Goal: Task Accomplishment & Management: Complete application form

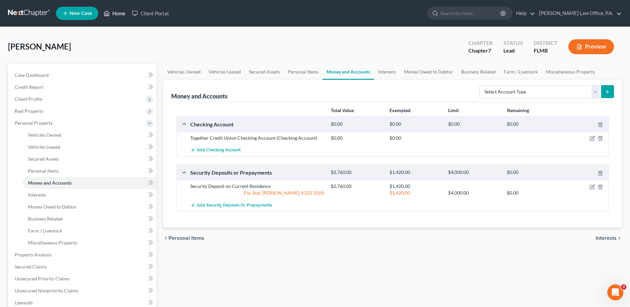
click at [111, 9] on link "Home" at bounding box center [114, 13] width 28 height 12
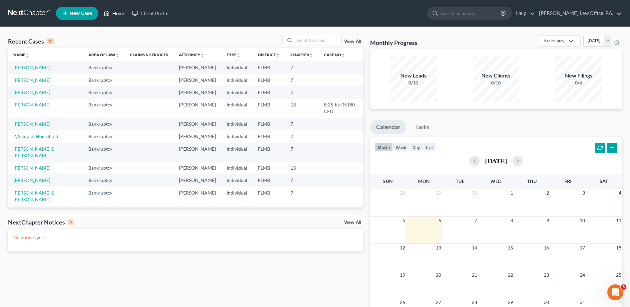
scroll to position [140, 0]
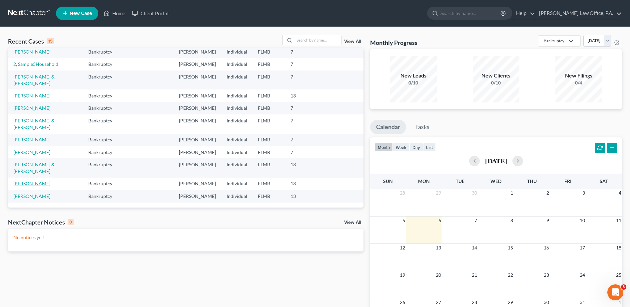
click at [42, 181] on link "[PERSON_NAME]" at bounding box center [31, 184] width 37 height 6
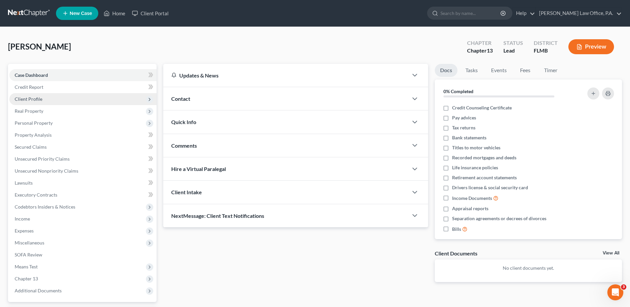
click at [47, 101] on span "Client Profile" at bounding box center [82, 99] width 147 height 12
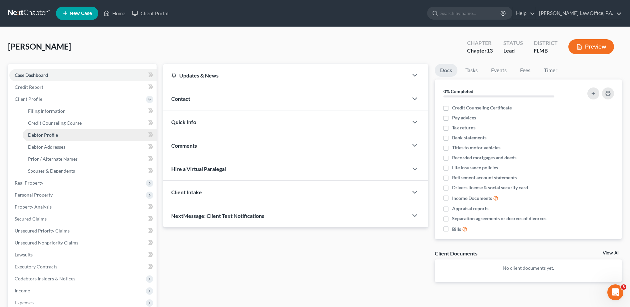
click at [59, 133] on link "Debtor Profile" at bounding box center [90, 135] width 134 height 12
select select "0"
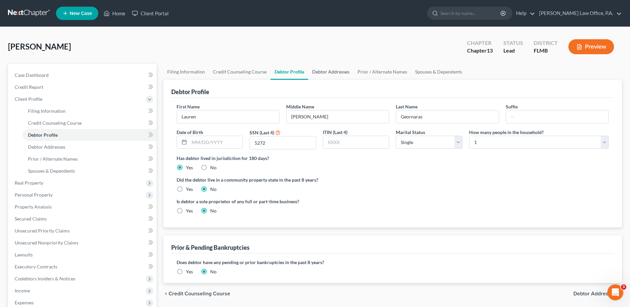
click at [326, 75] on link "Debtor Addresses" at bounding box center [330, 72] width 45 height 16
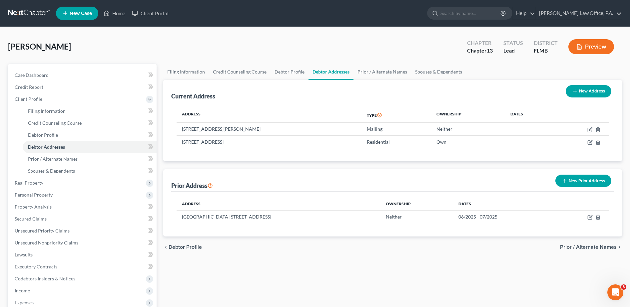
click at [598, 179] on button "New Prior Address" at bounding box center [583, 181] width 56 height 12
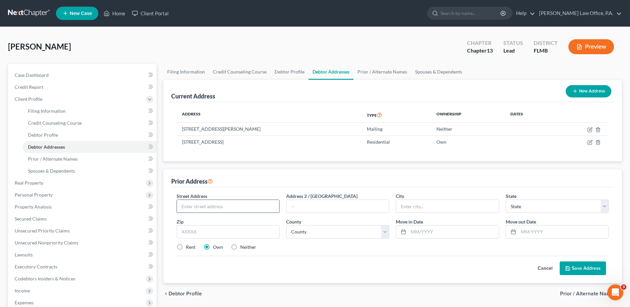
click at [226, 206] on input "text" at bounding box center [228, 206] width 102 height 13
type input "1633 [PERSON_NAME] Dr"
click at [430, 231] on input "text" at bounding box center [453, 232] width 90 height 13
click at [490, 273] on div "Cancel Save Address" at bounding box center [393, 266] width 432 height 20
click at [541, 270] on button "Cancel" at bounding box center [544, 268] width 29 height 13
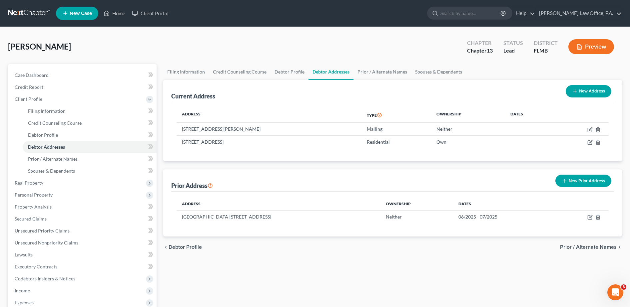
click at [584, 183] on button "New Prior Address" at bounding box center [583, 181] width 56 height 12
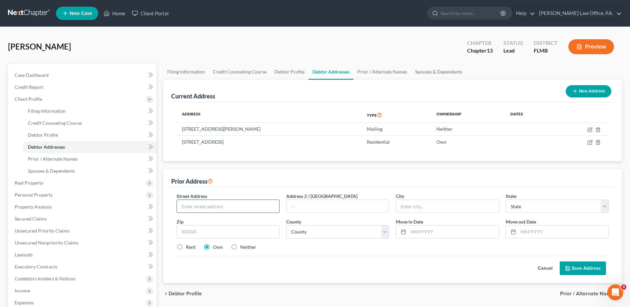
click at [244, 207] on input "text" at bounding box center [228, 206] width 102 height 13
type input "1633"
click at [179, 229] on input "text" at bounding box center [228, 231] width 103 height 13
type input "40505"
type input "[GEOGRAPHIC_DATA]"
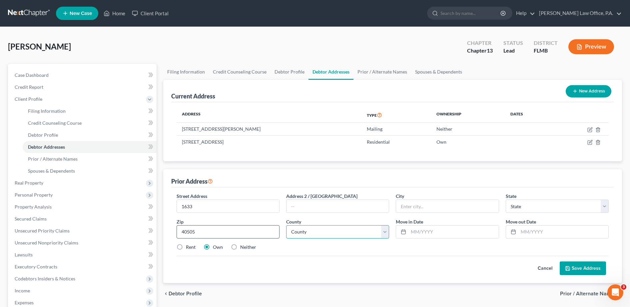
select select "18"
click at [338, 231] on select "County [GEOGRAPHIC_DATA] [GEOGRAPHIC_DATA] [GEOGRAPHIC_DATA] [GEOGRAPHIC_DATA] …" at bounding box center [337, 231] width 103 height 13
click at [433, 232] on input "text" at bounding box center [453, 232] width 90 height 13
type input "07/2025"
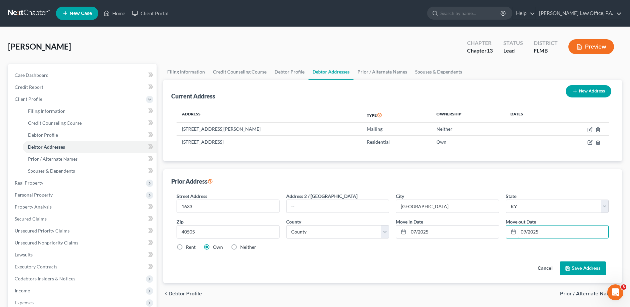
type input "09/2025"
click at [240, 247] on label "Neither" at bounding box center [248, 247] width 16 height 7
click at [243, 247] on input "Neither" at bounding box center [245, 246] width 4 height 4
radio input "true"
click at [257, 204] on input "1633" at bounding box center [228, 206] width 102 height 13
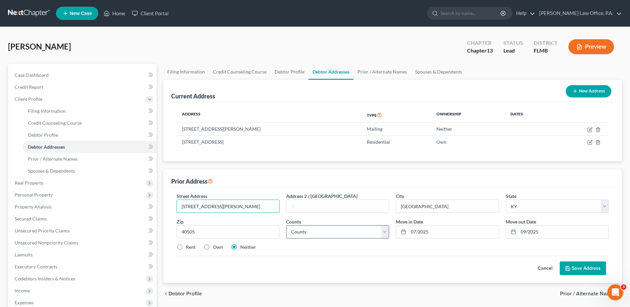
type input "[STREET_ADDRESS][PERSON_NAME]"
click at [364, 231] on select "County [GEOGRAPHIC_DATA] [GEOGRAPHIC_DATA] [GEOGRAPHIC_DATA] [GEOGRAPHIC_DATA] …" at bounding box center [337, 231] width 103 height 13
select select "33"
click at [286, 225] on select "County [GEOGRAPHIC_DATA] [GEOGRAPHIC_DATA] [GEOGRAPHIC_DATA] [GEOGRAPHIC_DATA] …" at bounding box center [337, 231] width 103 height 13
click at [584, 270] on button "Save Address" at bounding box center [582, 269] width 46 height 14
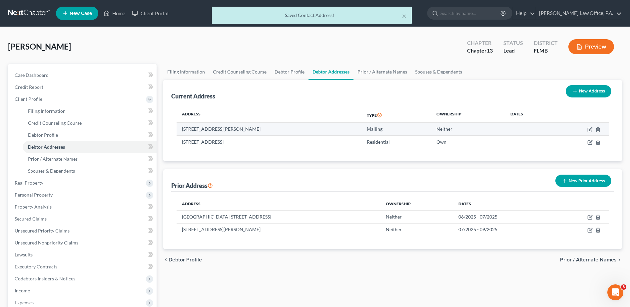
click at [586, 128] on td at bounding box center [580, 129] width 55 height 13
click at [588, 129] on icon "button" at bounding box center [589, 130] width 4 height 4
select select "18"
select select "33"
select select "0"
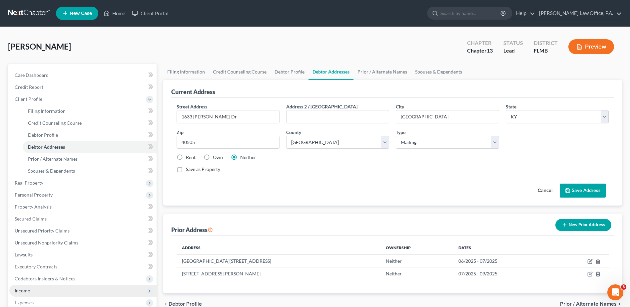
click at [29, 293] on span "Income" at bounding box center [22, 291] width 15 height 6
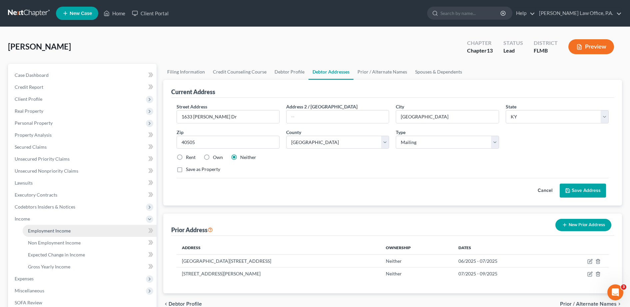
click at [60, 230] on span "Employment Income" at bounding box center [49, 231] width 43 height 6
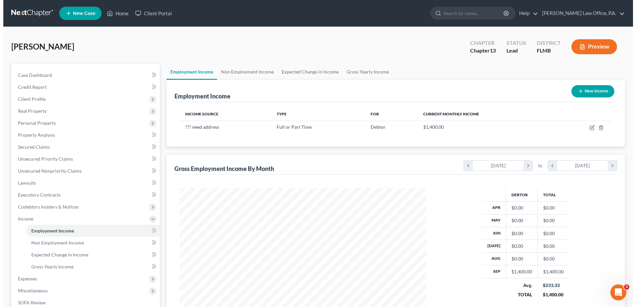
scroll to position [123, 260]
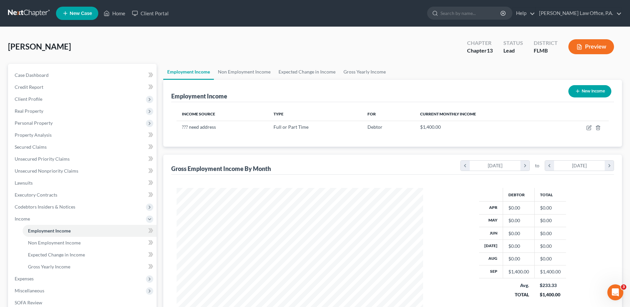
click at [585, 89] on button "New Income" at bounding box center [589, 91] width 43 height 12
select select "0"
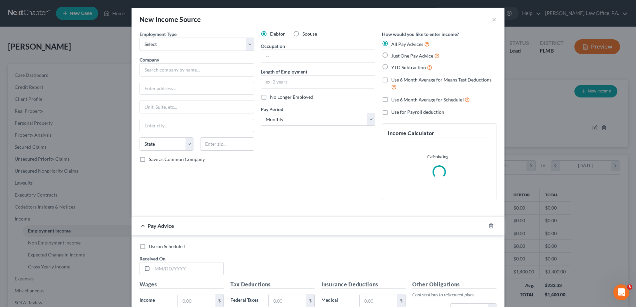
scroll to position [125, 263]
click at [156, 42] on select "Select Full or [DEMOGRAPHIC_DATA] Employment Self Employment" at bounding box center [197, 44] width 115 height 13
select select "0"
click at [140, 38] on select "Select Full or [DEMOGRAPHIC_DATA] Employment Self Employment" at bounding box center [197, 44] width 115 height 13
click at [156, 70] on input "text" at bounding box center [197, 69] width 115 height 13
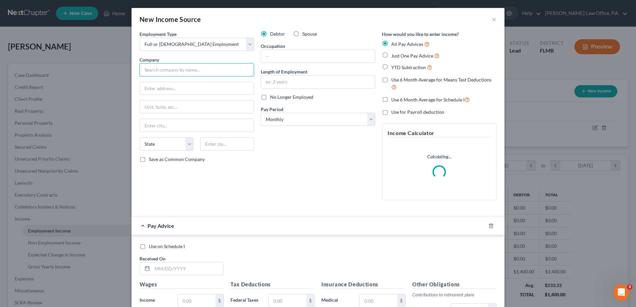
paste input "[STREET_ADDRESS]"
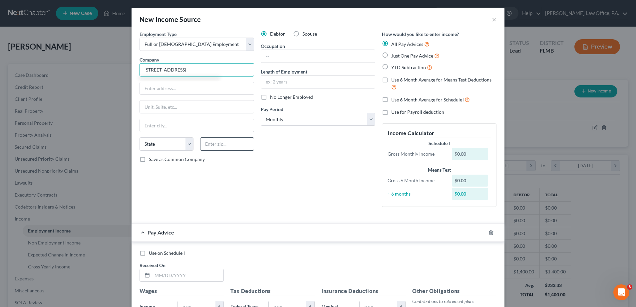
type input "[STREET_ADDRESS]"
click at [205, 144] on input "text" at bounding box center [227, 144] width 54 height 13
type input "40507"
type input "[GEOGRAPHIC_DATA]"
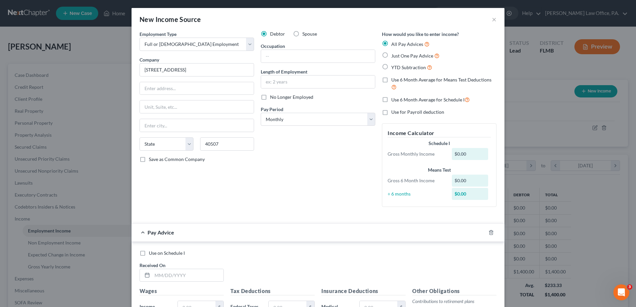
select select "18"
click at [299, 165] on div "Debtor Spouse Occupation Length of Employment No Longer Employed Pay Period * S…" at bounding box center [317, 122] width 121 height 182
drag, startPoint x: 187, startPoint y: 70, endPoint x: 304, endPoint y: 77, distance: 117.1
click at [304, 77] on div "Employment Type * Select Full or [DEMOGRAPHIC_DATA] Employment Self Employment …" at bounding box center [318, 124] width 364 height 187
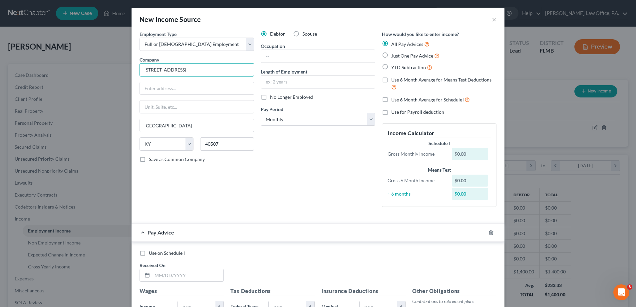
type input "[STREET_ADDRESS]"
click at [228, 85] on input "[STREET_ADDRESS]" at bounding box center [197, 88] width 114 height 13
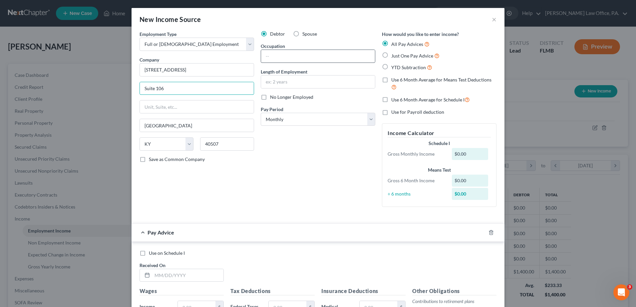
type input "Suite 106"
click at [295, 56] on input "text" at bounding box center [318, 56] width 114 height 13
type input "Server"
type input "3 months"
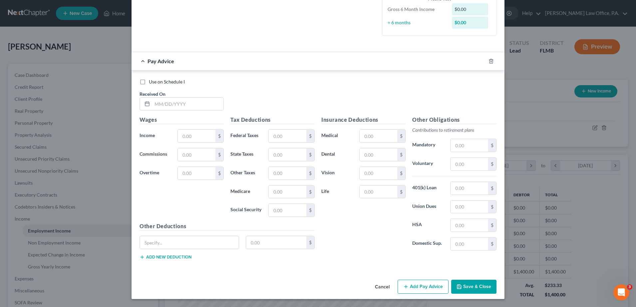
click at [465, 285] on button "Save & Close" at bounding box center [473, 287] width 45 height 14
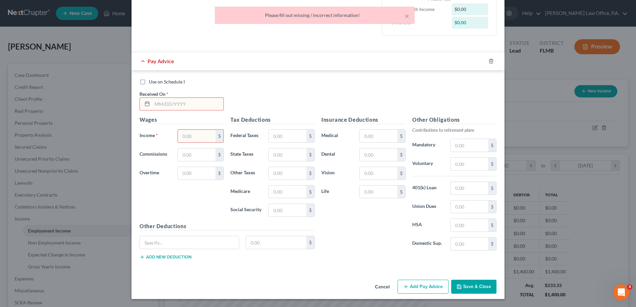
click at [179, 105] on input "text" at bounding box center [187, 104] width 71 height 13
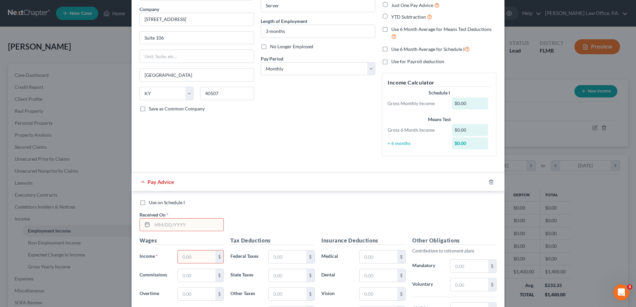
scroll to position [0, 0]
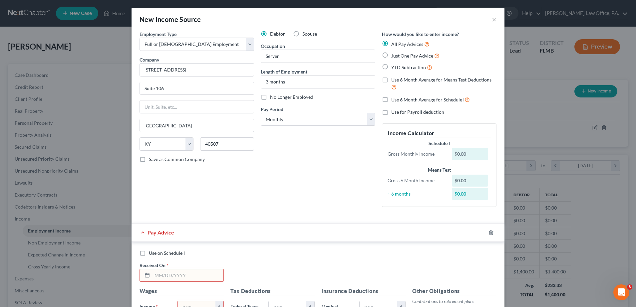
click at [391, 58] on label "Just One Pay Advice" at bounding box center [415, 56] width 48 height 8
click at [394, 56] on input "Just One Pay Advice" at bounding box center [396, 54] width 4 height 4
radio input "true"
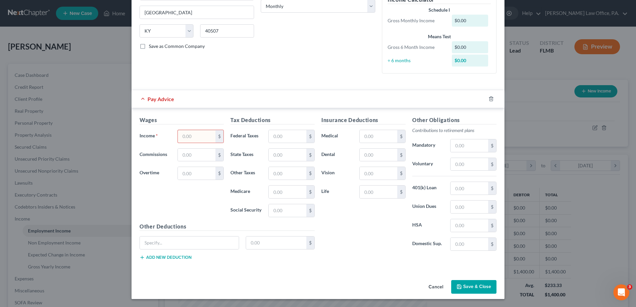
scroll to position [100, 0]
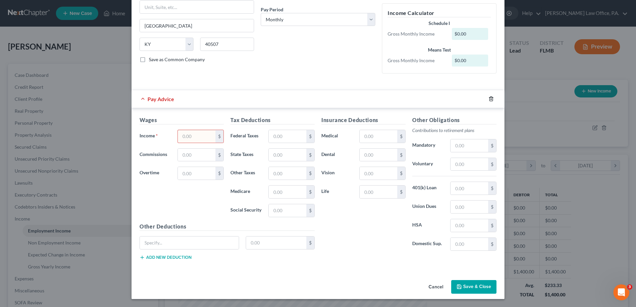
click at [490, 98] on icon "button" at bounding box center [491, 99] width 3 height 4
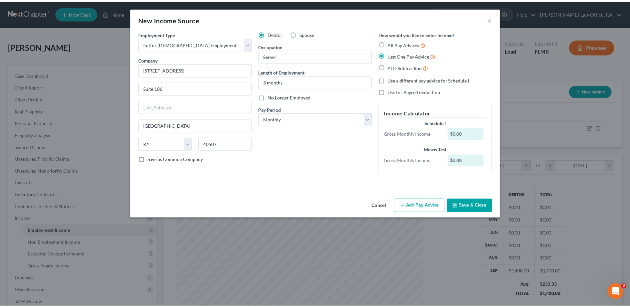
scroll to position [0, 0]
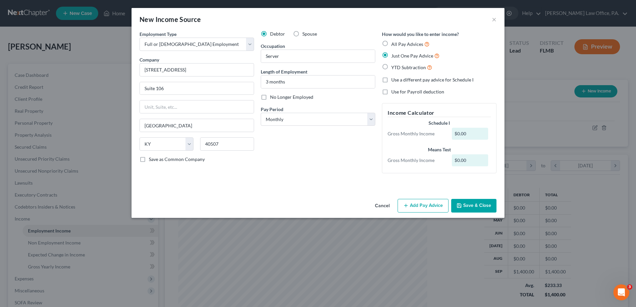
click at [467, 205] on button "Save & Close" at bounding box center [473, 206] width 45 height 14
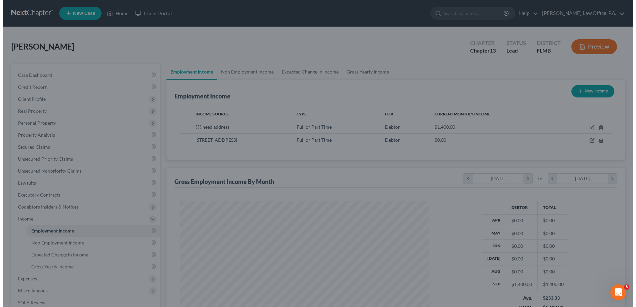
scroll to position [332899, 332762]
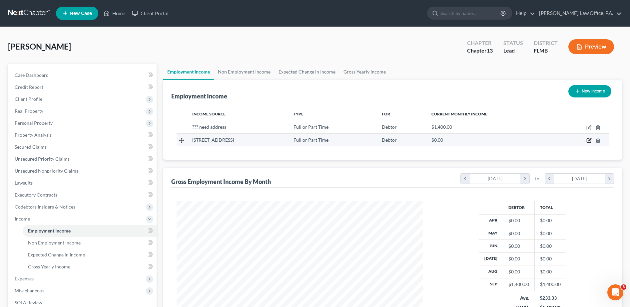
click at [590, 140] on icon "button" at bounding box center [589, 140] width 3 height 3
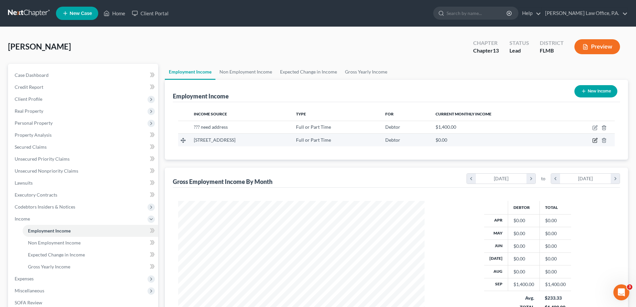
select select "0"
select select "18"
select select "0"
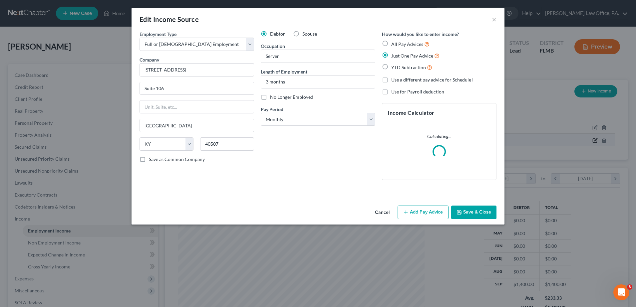
scroll to position [125, 263]
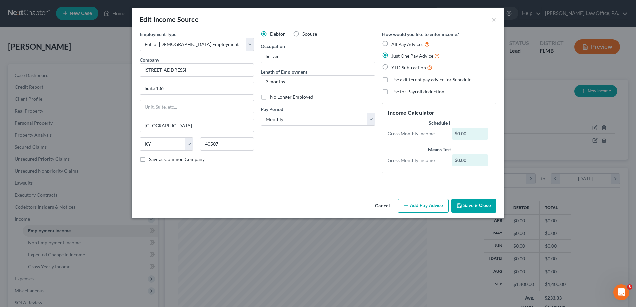
click at [422, 204] on button "Add Pay Advice" at bounding box center [423, 206] width 51 height 14
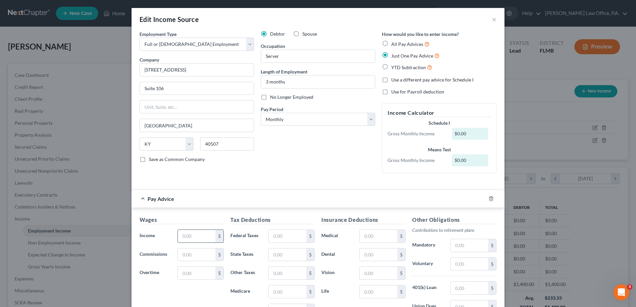
click at [190, 232] on input "text" at bounding box center [197, 236] width 38 height 13
type input "1,400"
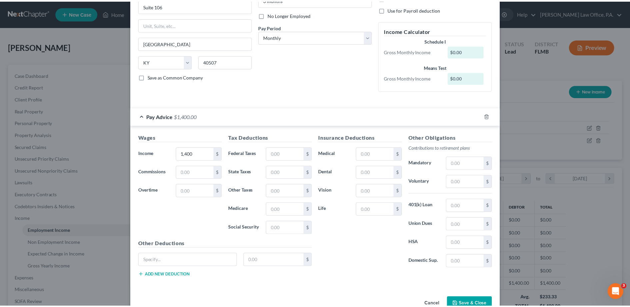
scroll to position [100, 0]
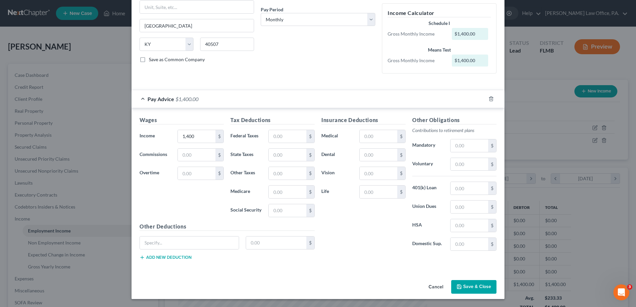
click at [466, 287] on button "Save & Close" at bounding box center [473, 287] width 45 height 14
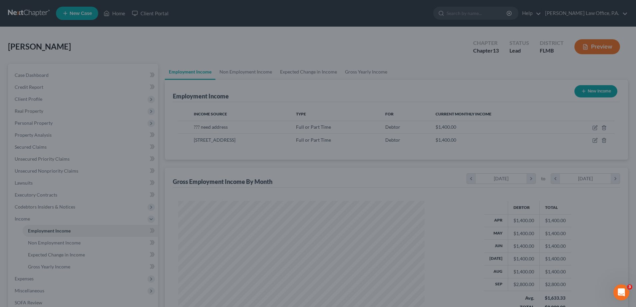
scroll to position [332899, 332762]
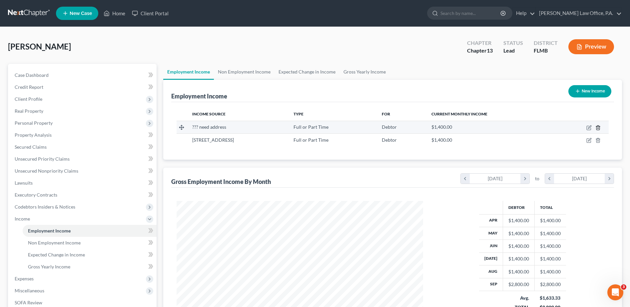
click at [598, 126] on icon "button" at bounding box center [597, 127] width 5 height 5
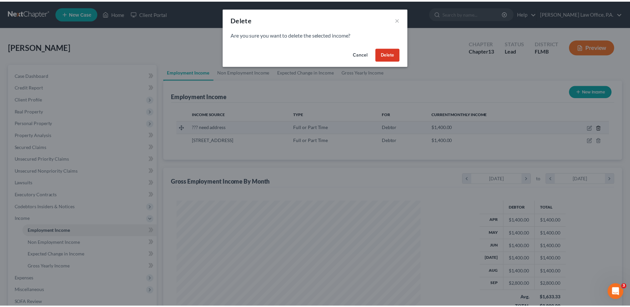
scroll to position [125, 263]
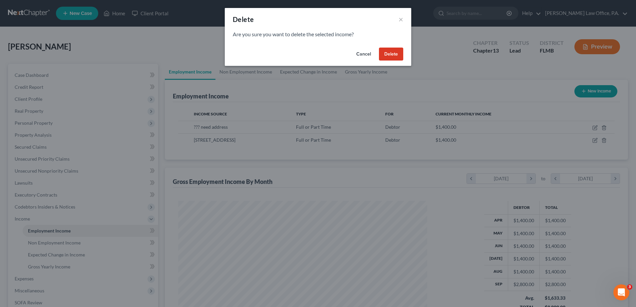
click at [387, 55] on button "Delete" at bounding box center [391, 54] width 24 height 13
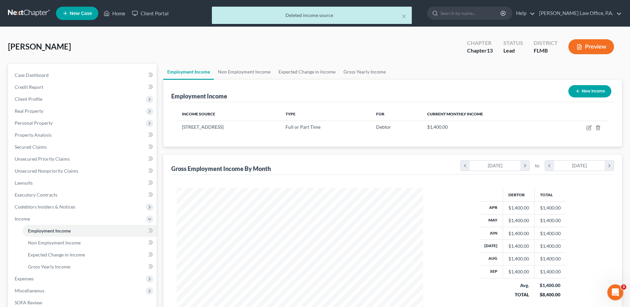
scroll to position [107, 0]
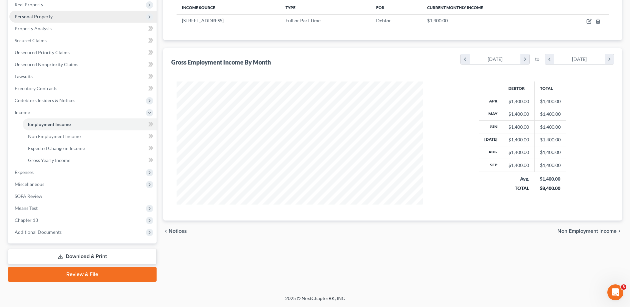
click at [82, 17] on span "Personal Property" at bounding box center [82, 17] width 147 height 12
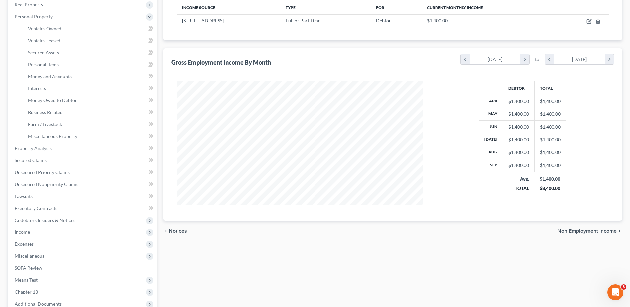
scroll to position [0, 0]
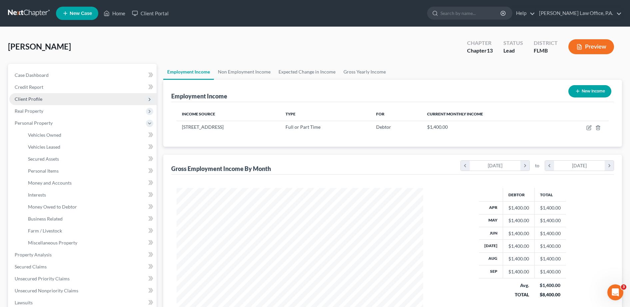
click at [42, 100] on span "Client Profile" at bounding box center [82, 99] width 147 height 12
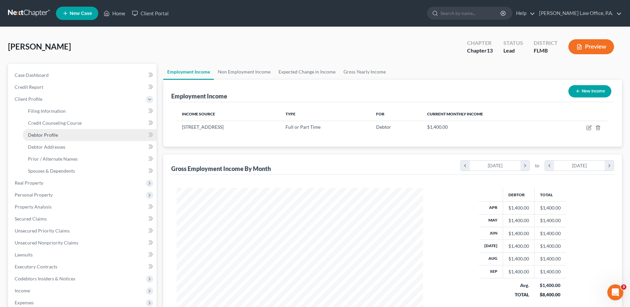
click at [49, 135] on span "Debtor Profile" at bounding box center [43, 135] width 30 height 6
select select "0"
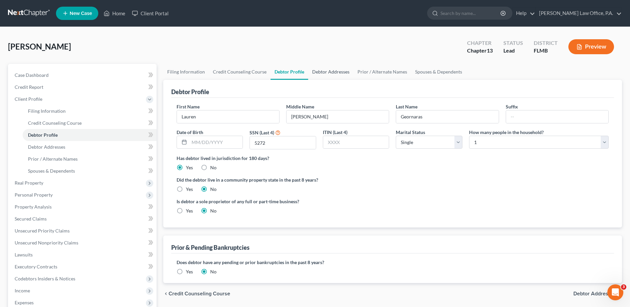
click at [334, 68] on link "Debtor Addresses" at bounding box center [330, 72] width 45 height 16
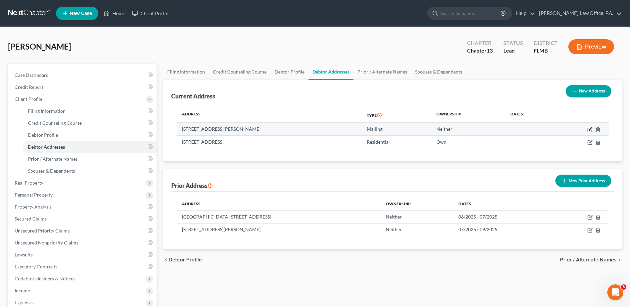
click at [591, 130] on icon "button" at bounding box center [589, 129] width 5 height 5
select select "18"
select select "33"
select select "0"
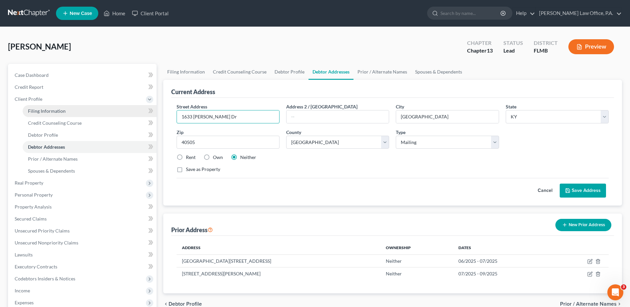
drag, startPoint x: 211, startPoint y: 120, endPoint x: 74, endPoint y: 108, distance: 137.0
click at [74, 108] on div "Petition Navigation Case Dashboard Payments Invoices Payments Payments Credit R…" at bounding box center [315, 238] width 620 height 349
paste input "[STREET_ADDRESS][PERSON_NAME]"
type input "[STREET_ADDRESS][PERSON_NAME]"
click at [215, 144] on input "40505" at bounding box center [228, 142] width 103 height 13
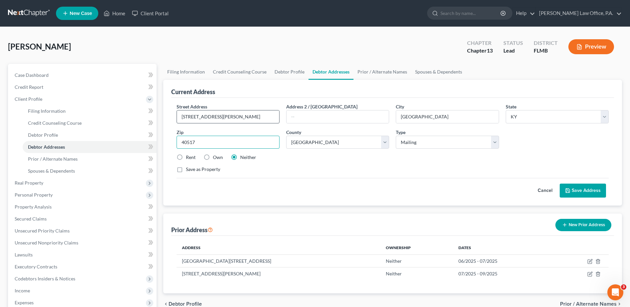
type input "40517"
drag, startPoint x: 227, startPoint y: 117, endPoint x: 347, endPoint y: 120, distance: 119.3
click at [347, 120] on div "Street Address * [STREET_ADDRESS][PERSON_NAME] Address [GEOGRAPHIC_DATA] * [GEO…" at bounding box center [392, 140] width 439 height 75
type input "[STREET_ADDRESS][PERSON_NAME]"
click at [186, 158] on label "Rent" at bounding box center [191, 157] width 10 height 7
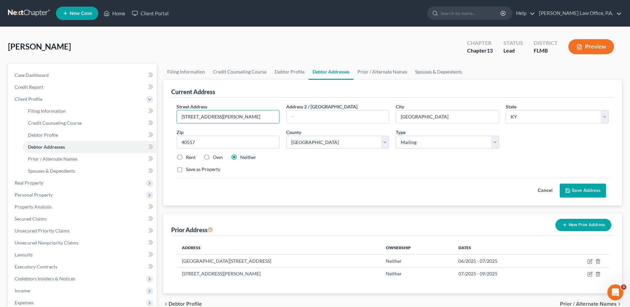
click at [188, 158] on input "Rent" at bounding box center [190, 156] width 4 height 4
radio input "true"
click at [401, 100] on div "Street Address * [STREET_ADDRESS][GEOGRAPHIC_DATA][PERSON_NAME] 2 / [GEOGRAPHIC…" at bounding box center [392, 152] width 443 height 108
click at [457, 146] on select "Select Mailing Rental Business" at bounding box center [447, 142] width 103 height 13
select select "1"
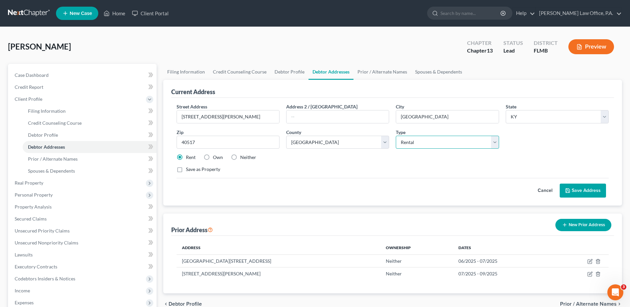
click at [396, 136] on select "Select Mailing Rental Business" at bounding box center [447, 142] width 103 height 13
click at [584, 189] on button "Save Address" at bounding box center [582, 191] width 46 height 14
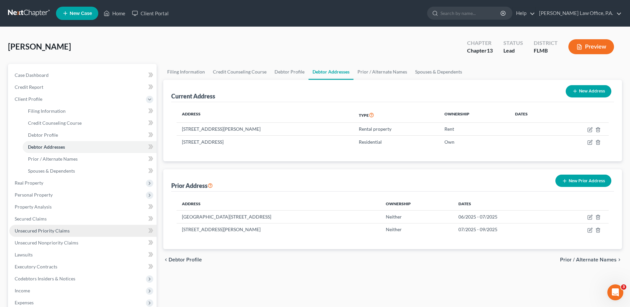
click at [66, 232] on span "Unsecured Priority Claims" at bounding box center [42, 231] width 55 height 6
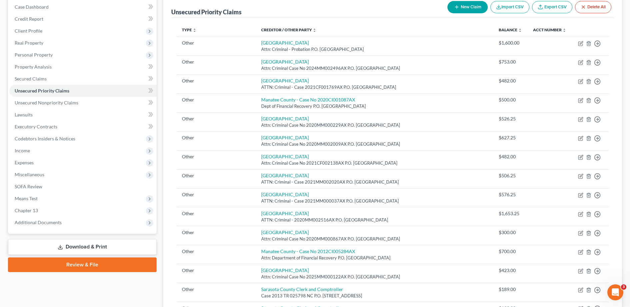
scroll to position [71, 0]
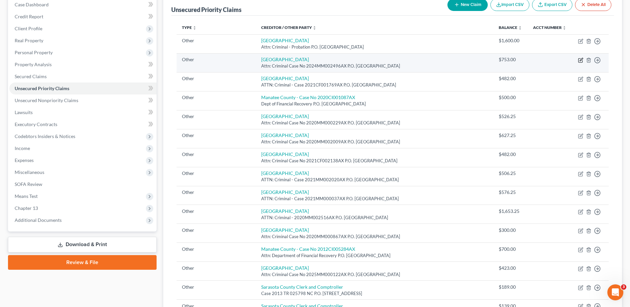
click at [581, 61] on icon "button" at bounding box center [580, 60] width 5 height 5
select select "9"
select select "0"
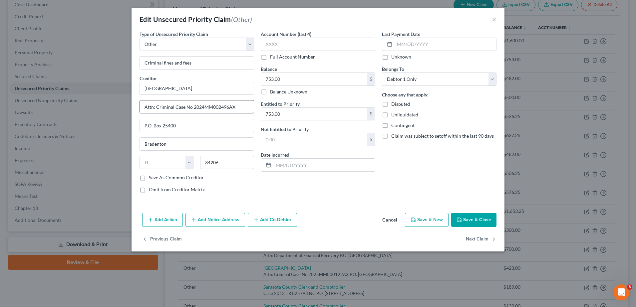
click at [157, 105] on input "Attn: Criminal Case No 2024MM002496AX" at bounding box center [197, 107] width 114 height 13
type input "Attn: Probation__Criminal Case No 2024MM002496AX"
click at [479, 216] on button "Save & Close" at bounding box center [473, 220] width 45 height 14
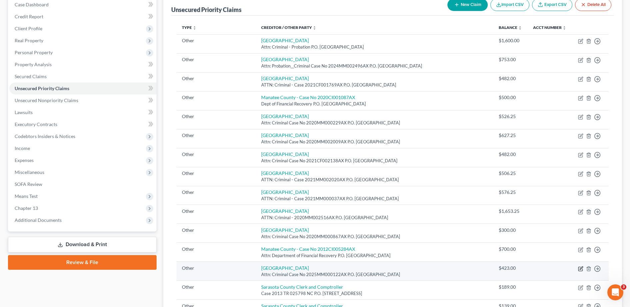
click at [579, 269] on icon "button" at bounding box center [580, 268] width 5 height 5
select select "9"
select select "0"
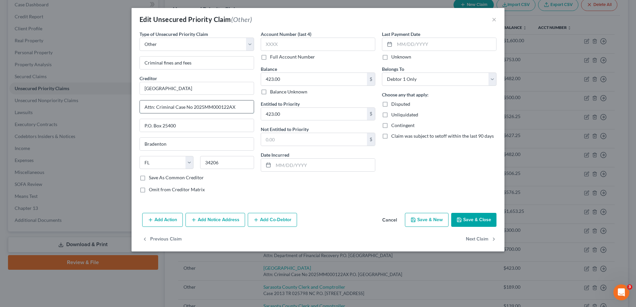
click at [156, 106] on input "Attn: Criminal Case No 2025MM000122AX" at bounding box center [197, 107] width 114 height 13
type input "Attn: Probation__Criminal Case No 2025MM000122AX"
click at [466, 219] on button "Save & Close" at bounding box center [473, 220] width 45 height 14
